Goal: Task Accomplishment & Management: Complete application form

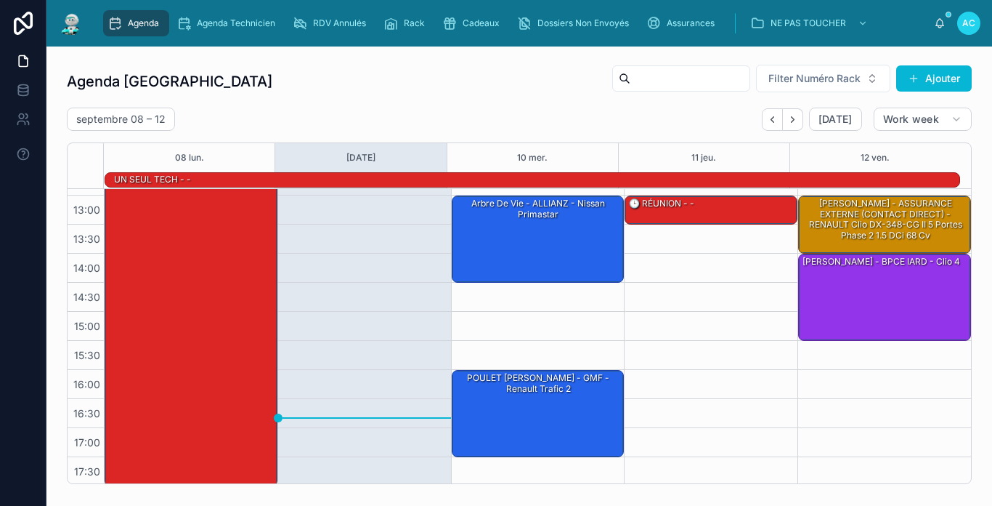
scroll to position [229, 0]
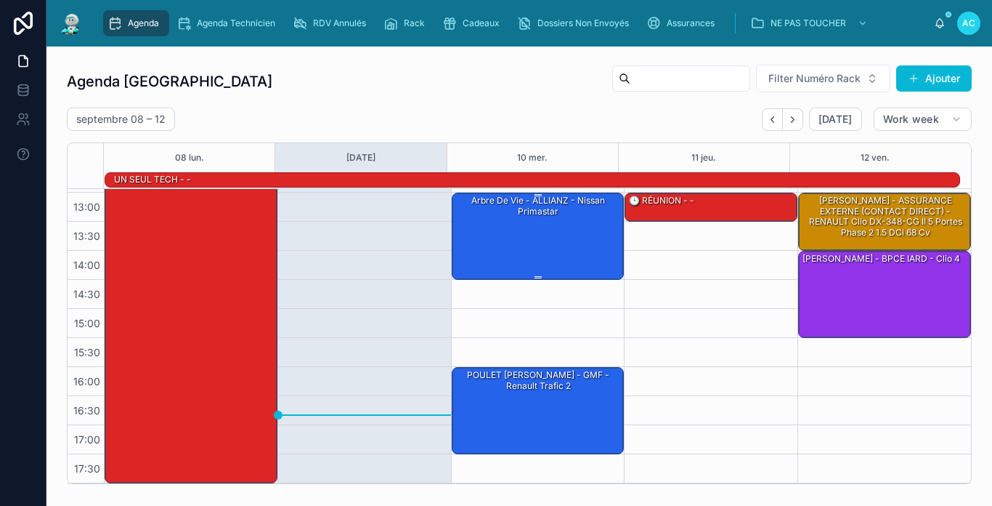
click at [570, 245] on div "Arbre de vie - ALLIANZ - Nissan primastar" at bounding box center [539, 235] width 169 height 84
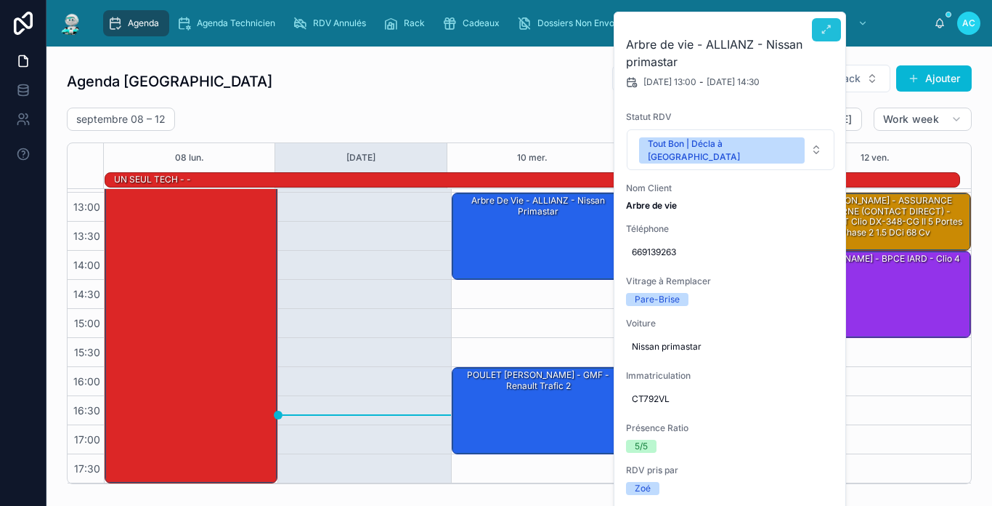
click at [833, 36] on button at bounding box center [826, 29] width 29 height 23
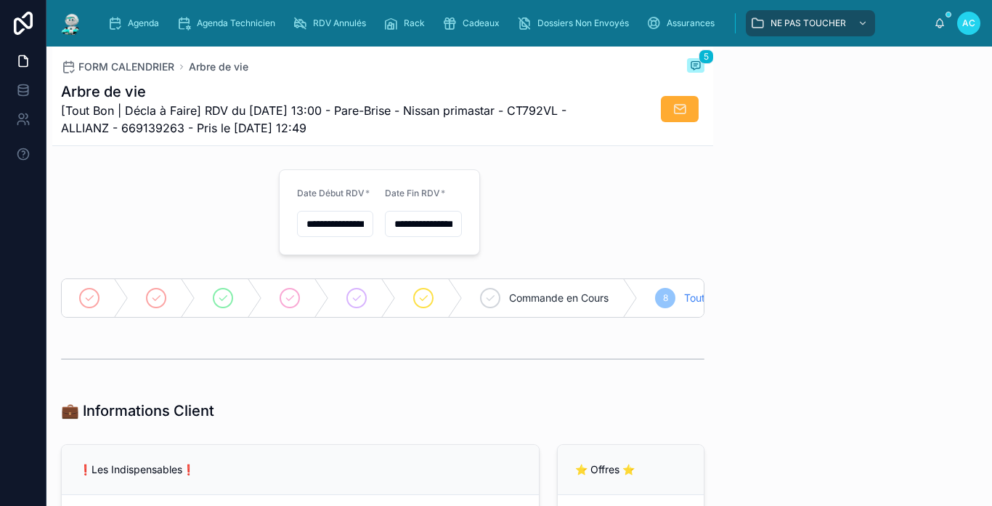
scroll to position [190, 0]
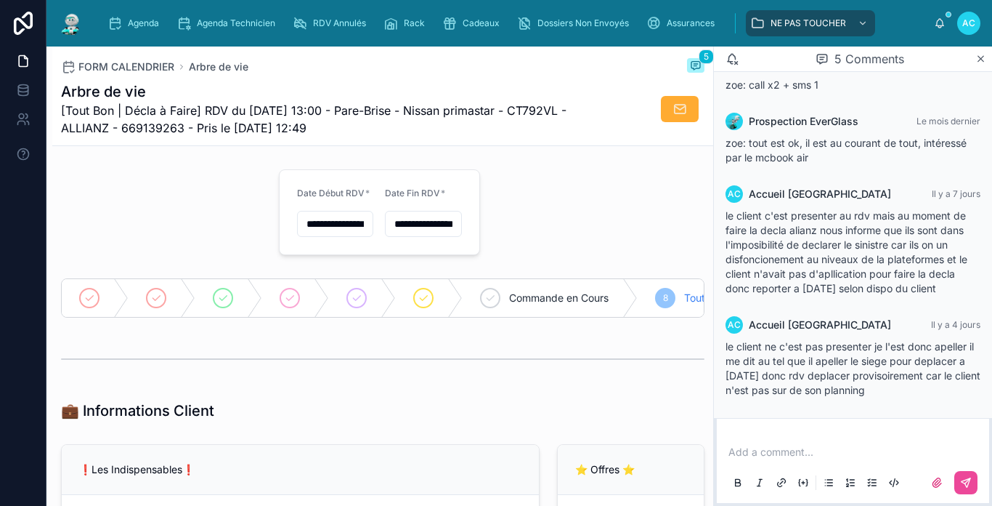
type input "**********"
click at [76, 15] on img at bounding box center [71, 23] width 26 height 23
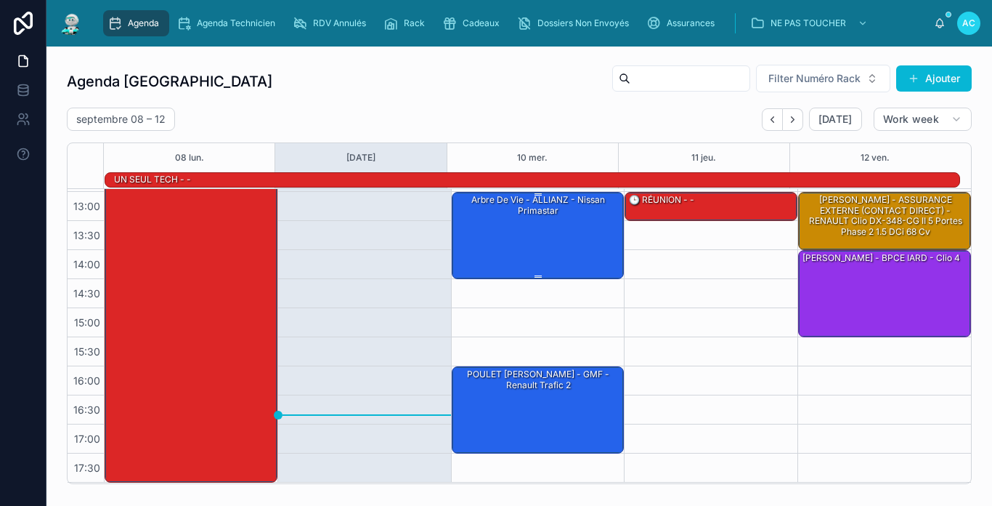
scroll to position [229, 0]
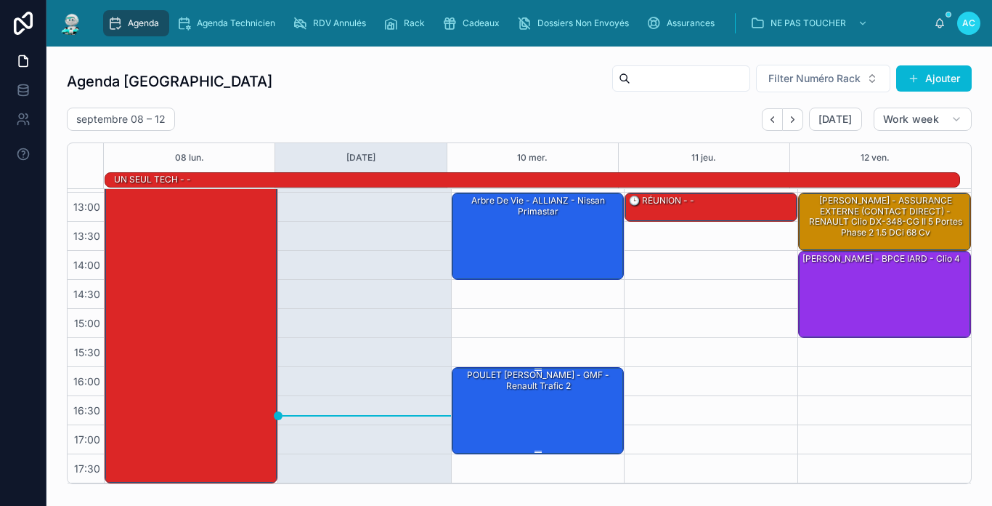
click at [490, 395] on div "POULET [PERSON_NAME] - GMF - renault trafic 2" at bounding box center [539, 410] width 169 height 84
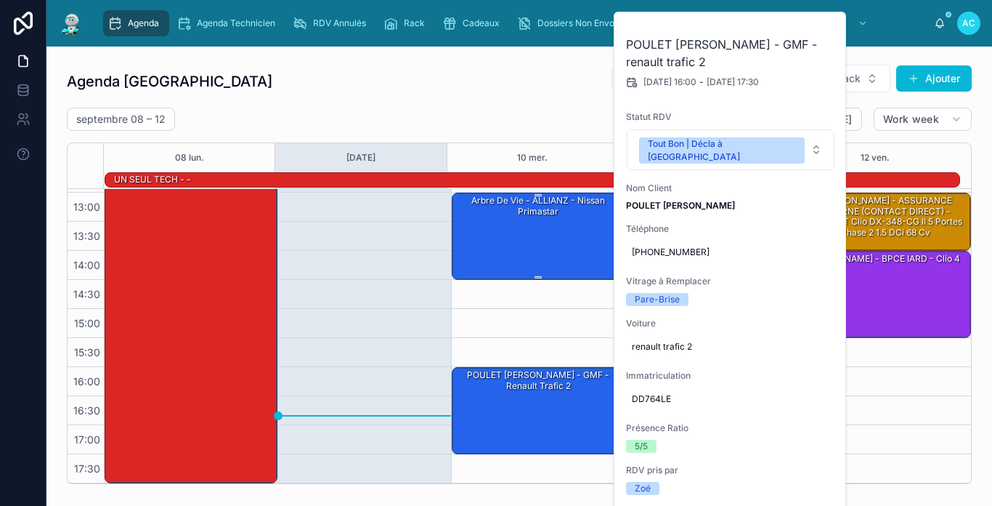
click at [478, 239] on div "Arbre de vie - ALLIANZ - Nissan primastar" at bounding box center [539, 235] width 169 height 84
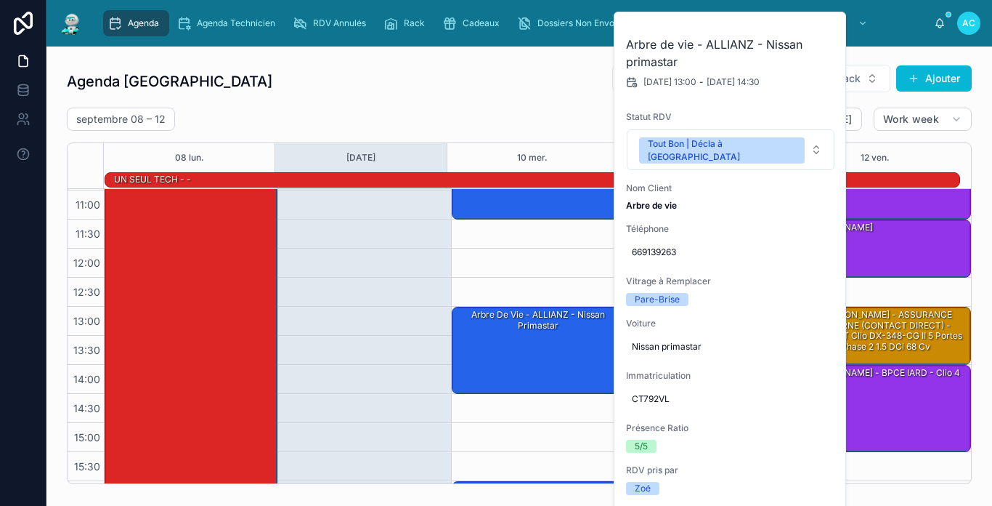
scroll to position [84, 0]
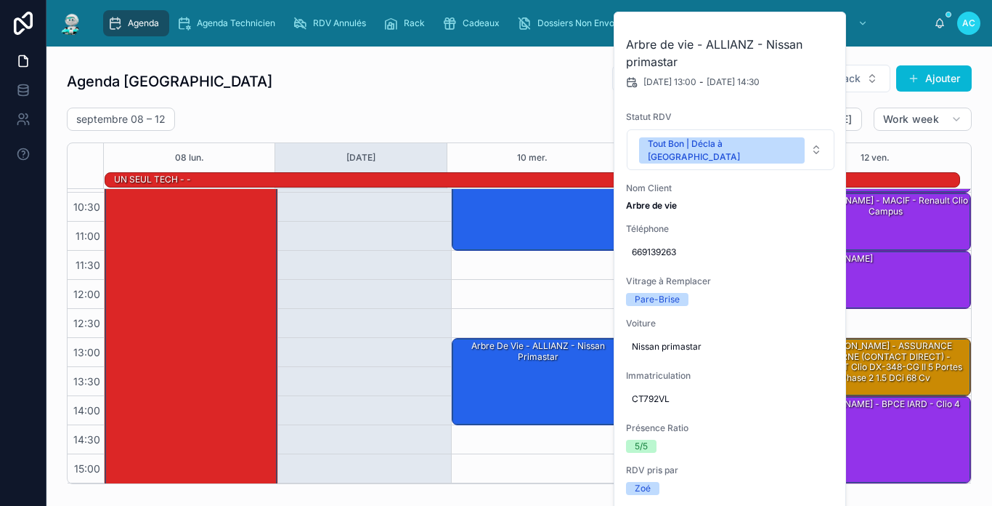
click at [469, 87] on div "Agenda Carcassonne Filter Numéro Rack Ajouter" at bounding box center [519, 81] width 905 height 35
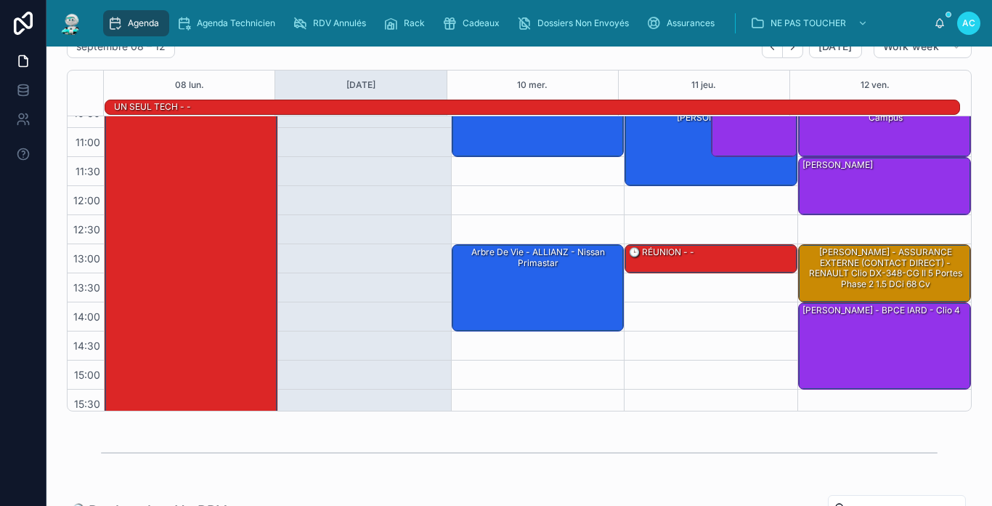
scroll to position [0, 0]
